Goal: Information Seeking & Learning: Learn about a topic

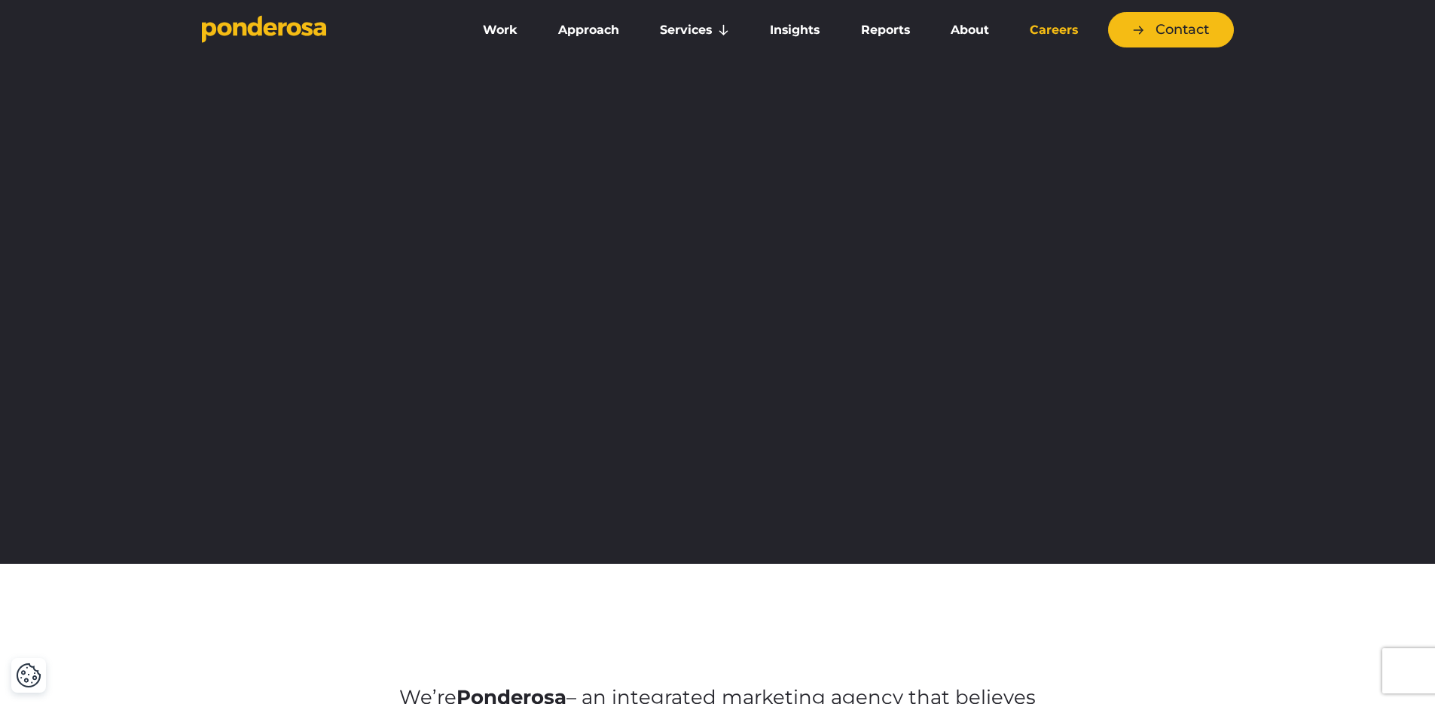
click at [1026, 23] on link "Careers" at bounding box center [1054, 30] width 83 height 32
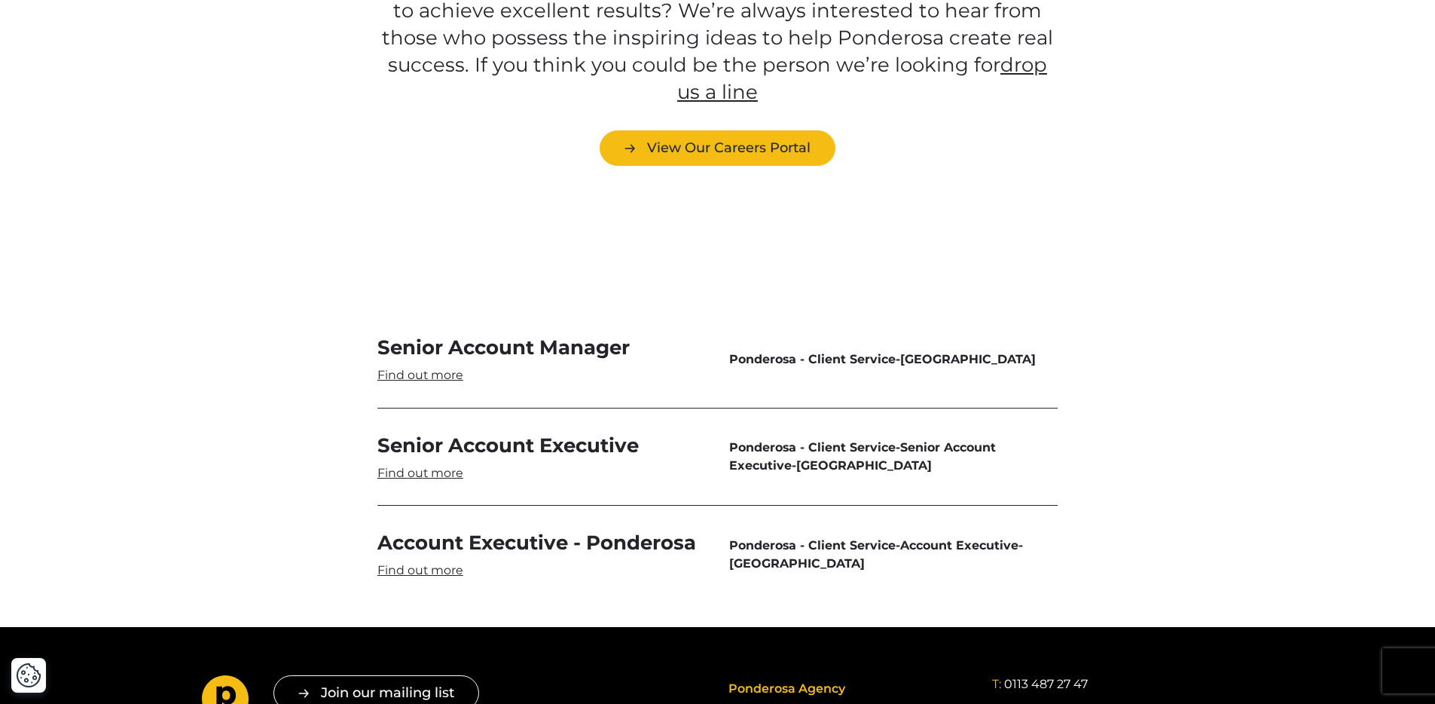
scroll to position [4339, 0]
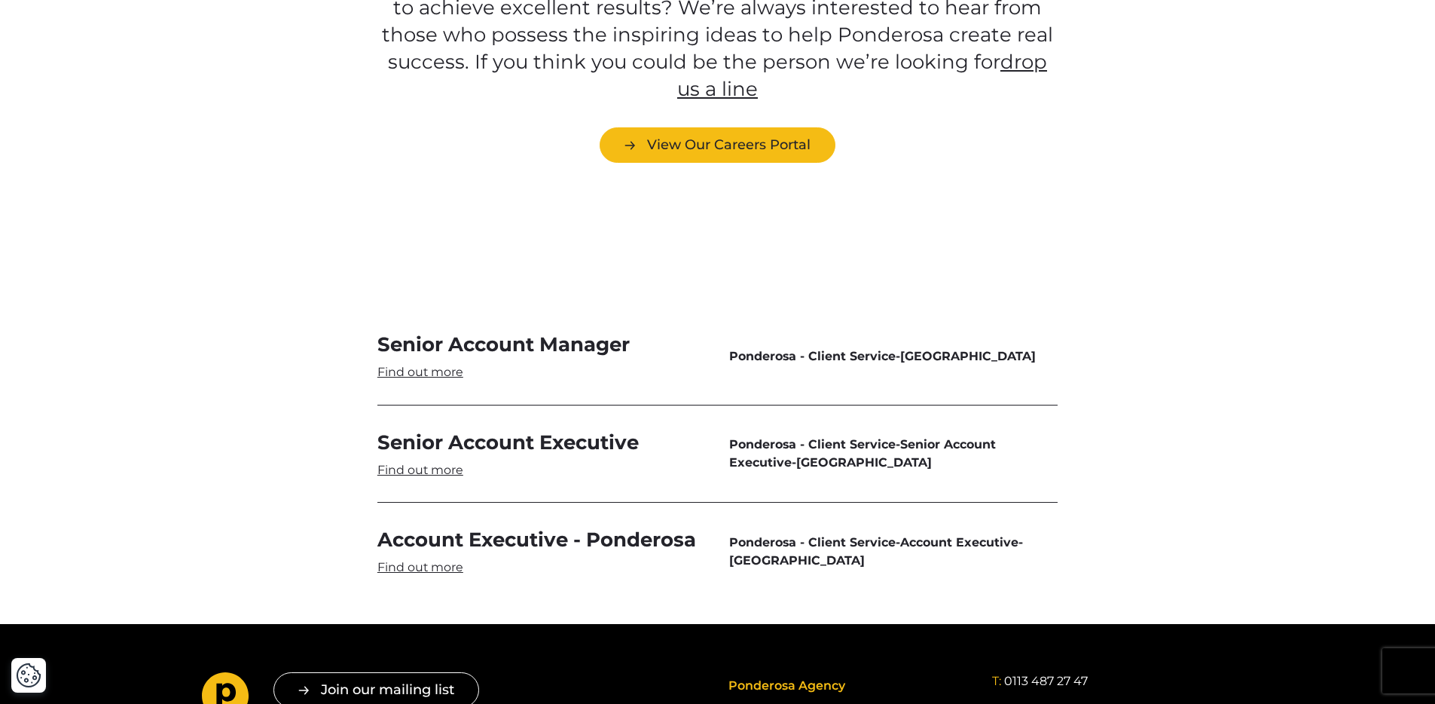
click at [448, 99] on div "Current Vacancies Are you keen to showcase your creativity? Your insight? Your …" at bounding box center [718, 39] width 680 height 246
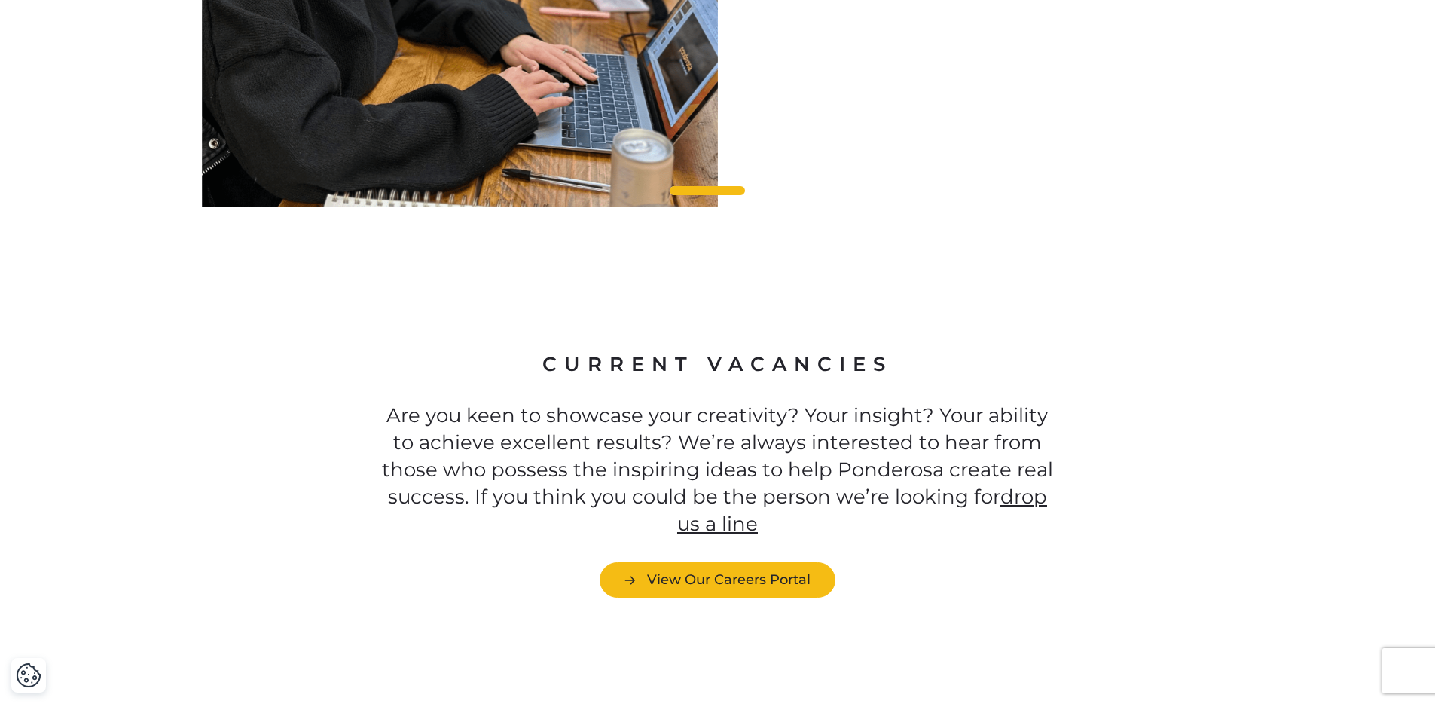
scroll to position [3558, 0]
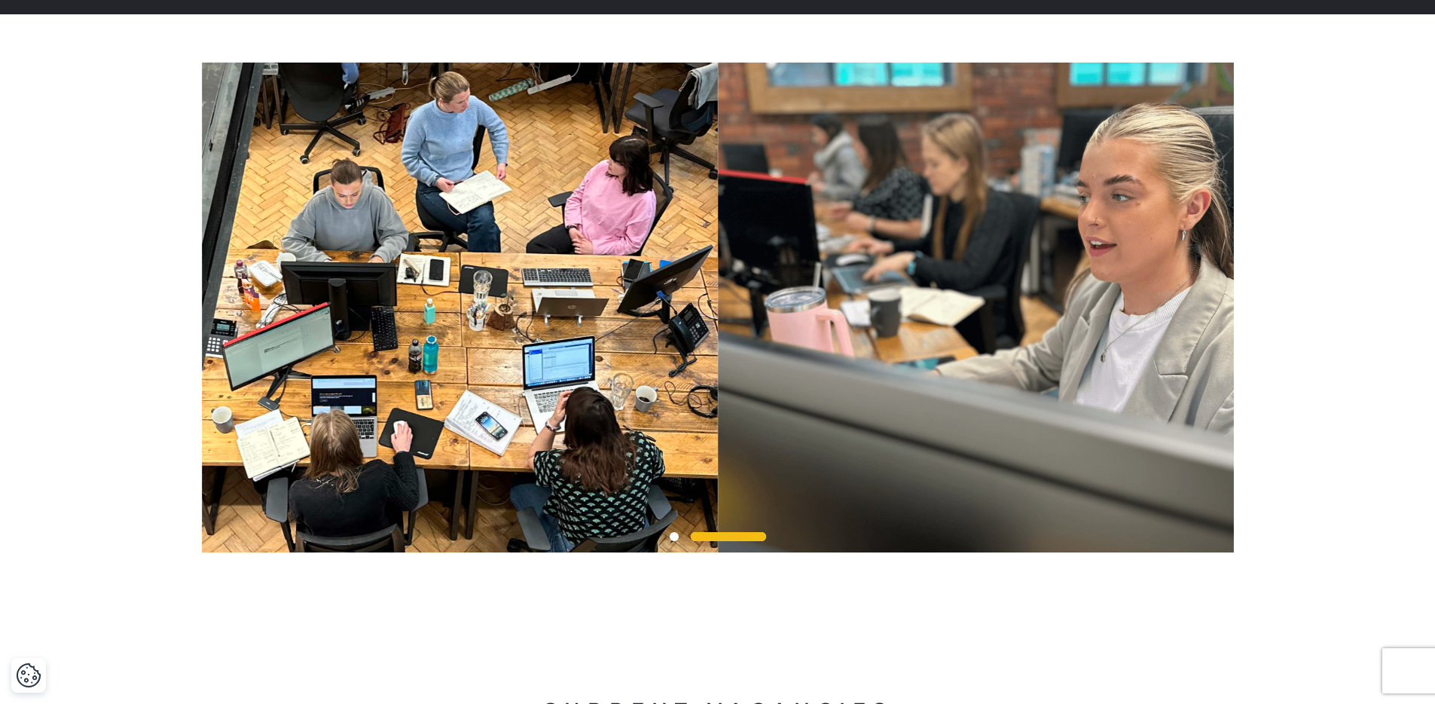
click at [1338, 141] on div at bounding box center [717, 308] width 1435 height 490
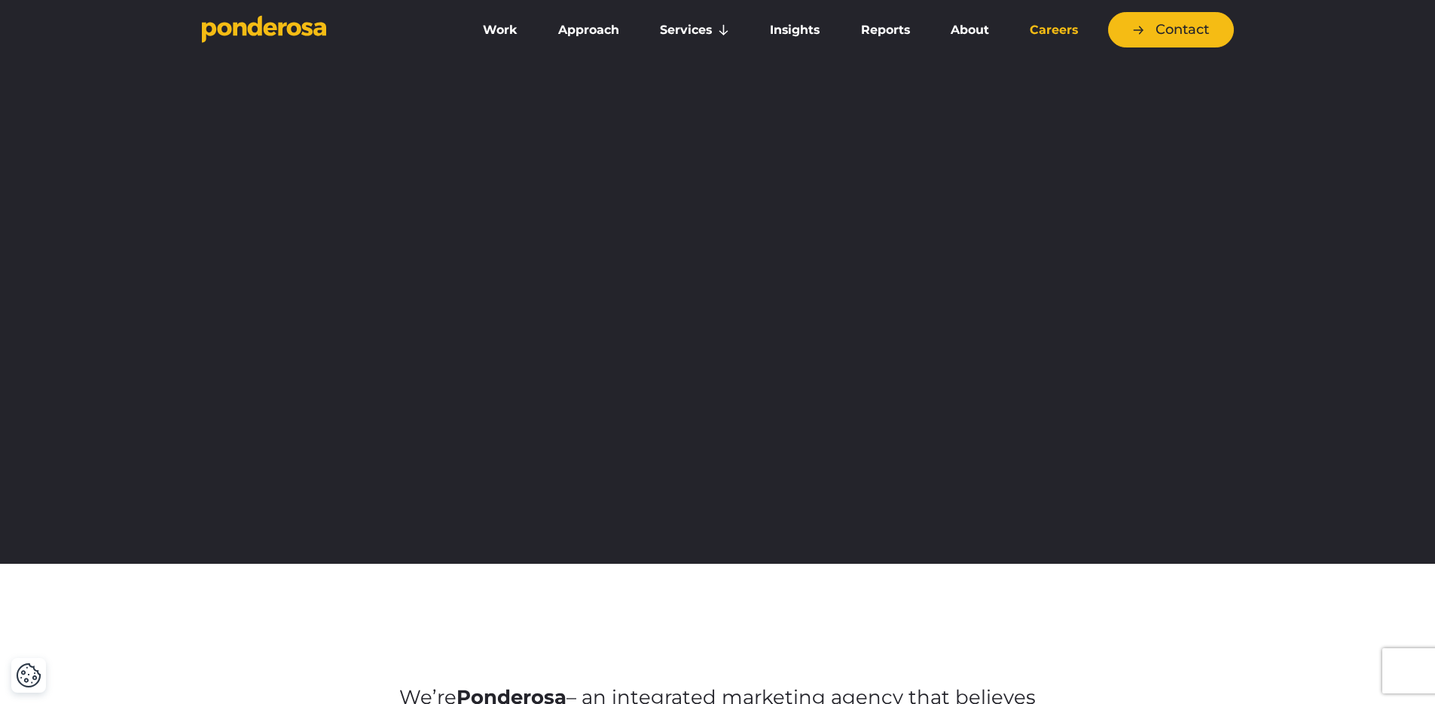
click at [1047, 30] on link "Careers" at bounding box center [1054, 30] width 83 height 32
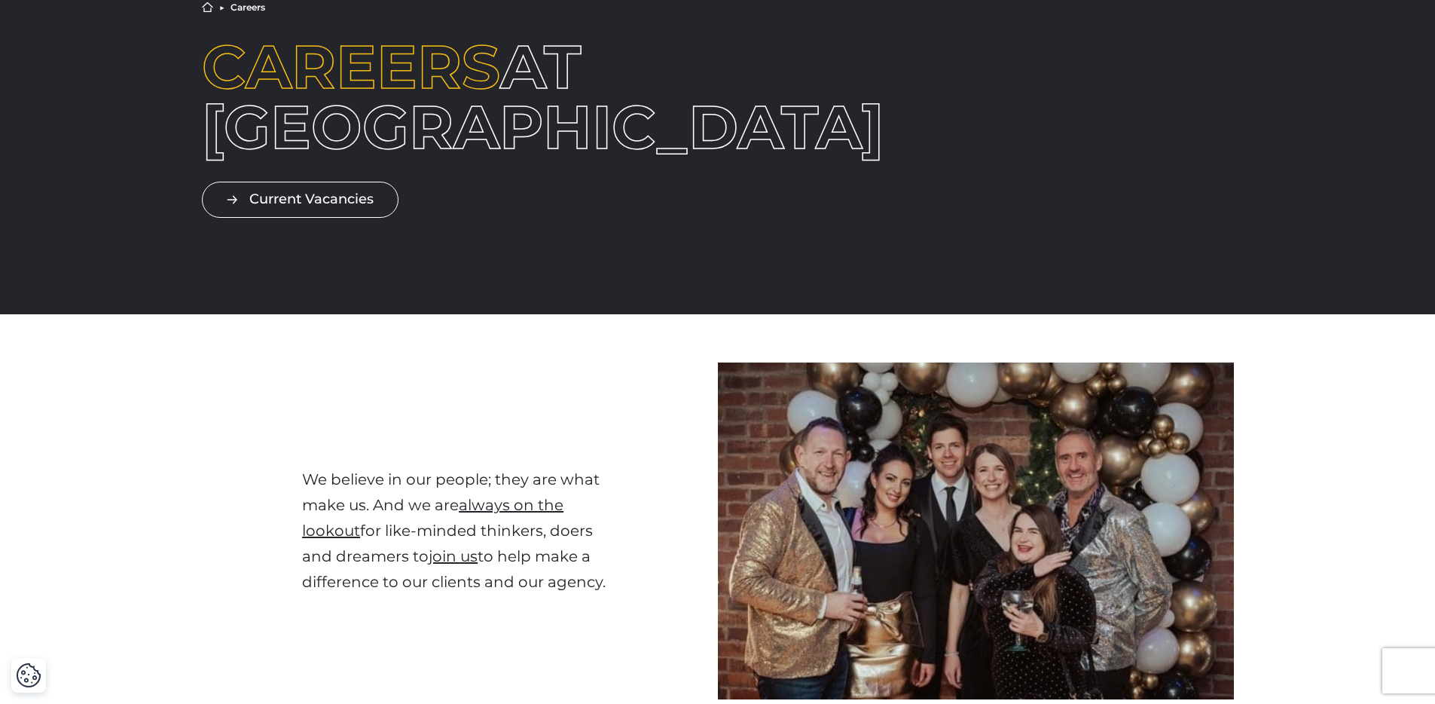
scroll to position [318, 0]
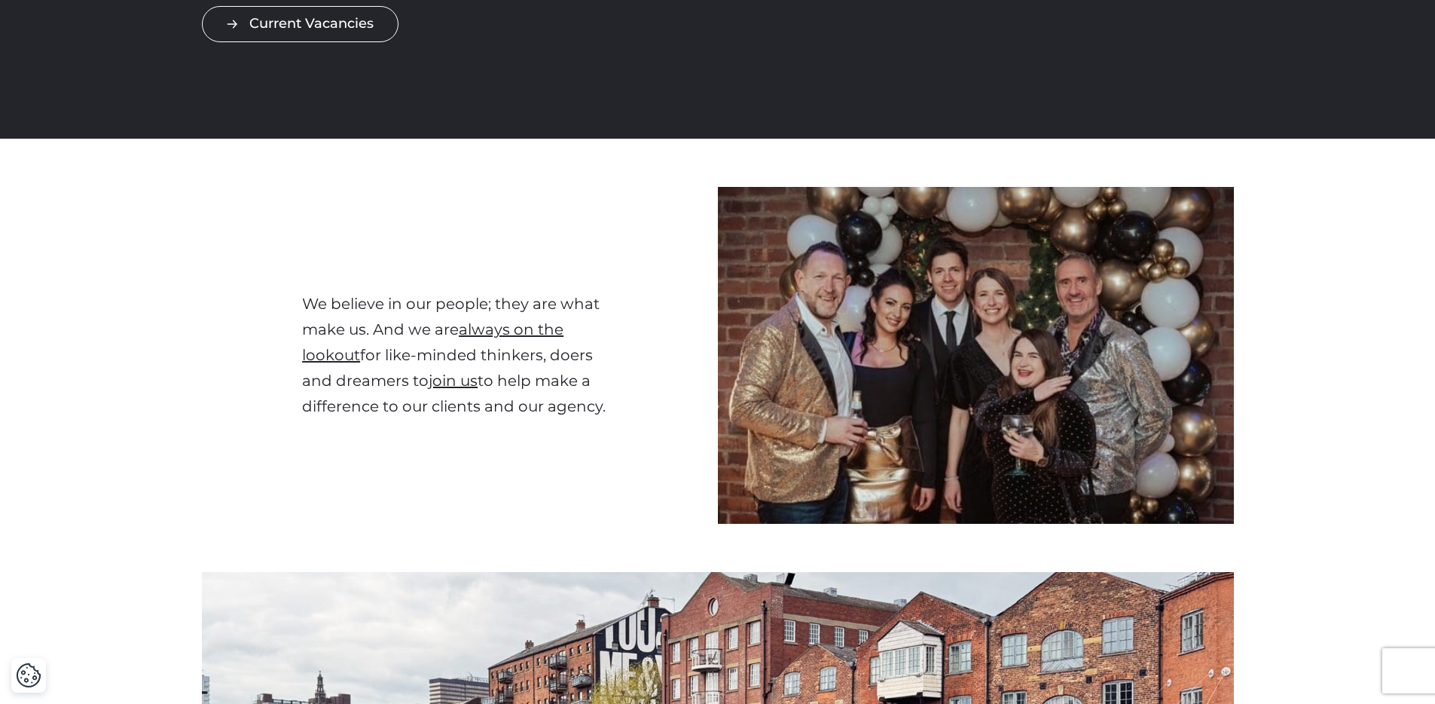
drag, startPoint x: 611, startPoint y: 411, endPoint x: 302, endPoint y: 294, distance: 330.3
click at [298, 293] on div "We believe in our people; they are what make us. And we are always on the looko…" at bounding box center [460, 356] width 516 height 338
copy p "We believe in our people; they are what make us. And we are always on the looko…"
drag, startPoint x: 334, startPoint y: 313, endPoint x: 316, endPoint y: 394, distance: 83.4
click at [316, 394] on p "We believe in our people; they are what make us. And we are always on the looko…" at bounding box center [459, 355] width 315 height 128
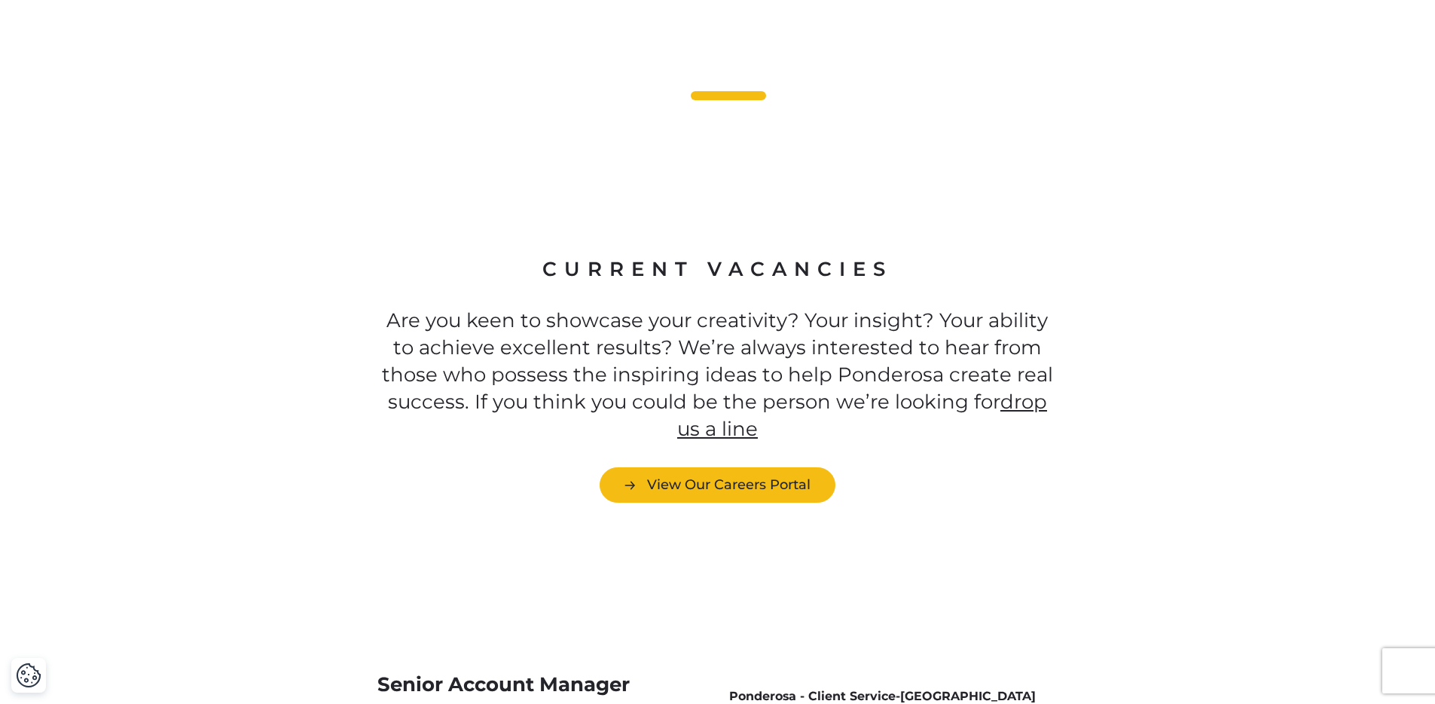
scroll to position [4001, 0]
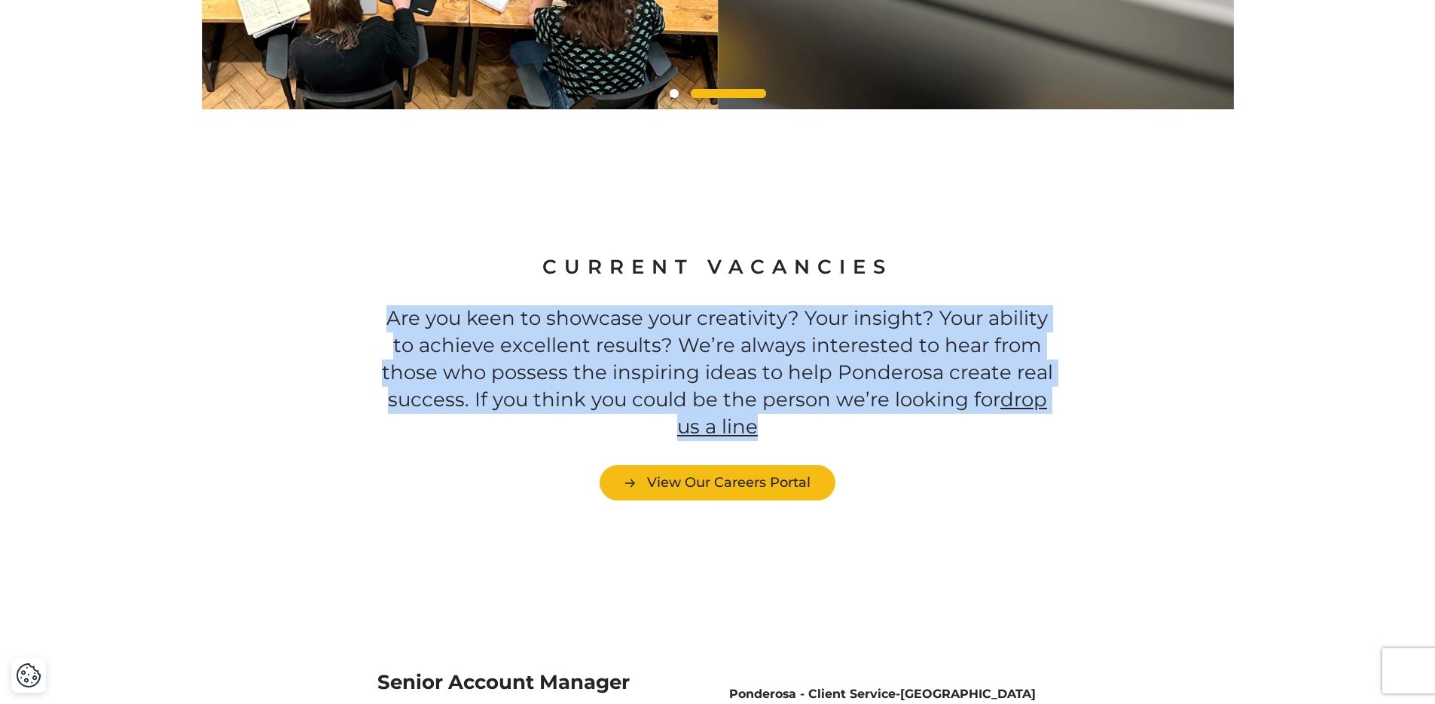
drag, startPoint x: 850, startPoint y: 380, endPoint x: 385, endPoint y: 274, distance: 476.7
click at [385, 305] on p "Are you keen to showcase your creativity? Your insight? Your ability to achieve…" at bounding box center [718, 373] width 680 height 136
copy p "Are you keen to showcase your creativity? Your insight? Your ability to achieve…"
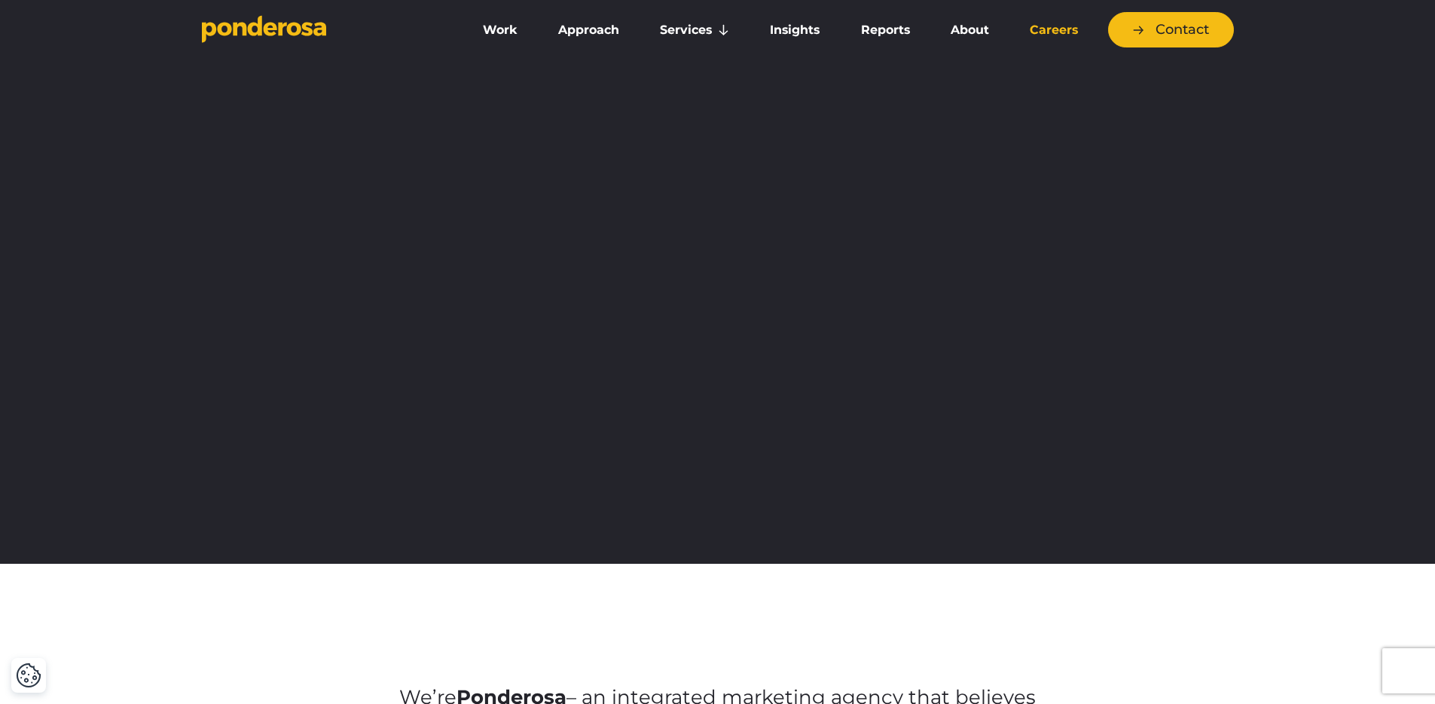
click at [1039, 27] on link "Careers" at bounding box center [1054, 30] width 83 height 32
